Goal: Task Accomplishment & Management: Use online tool/utility

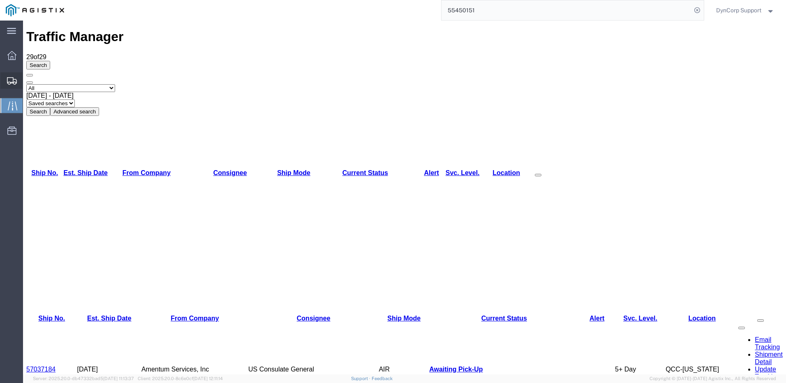
click at [12, 82] on icon at bounding box center [12, 80] width 10 height 7
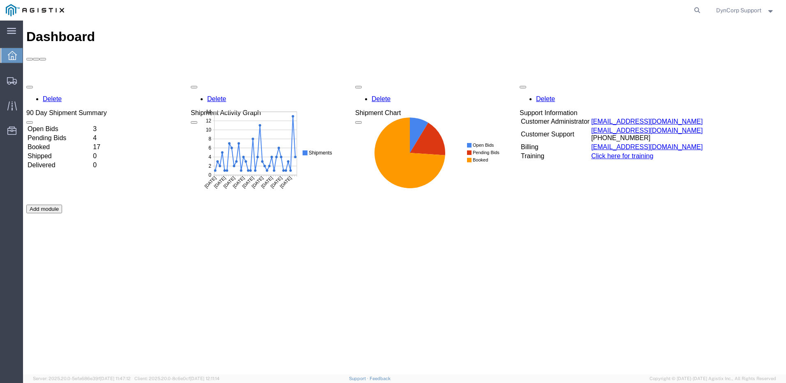
click at [58, 125] on td "Open Bids" at bounding box center [59, 129] width 65 height 8
